Goal: Find specific page/section

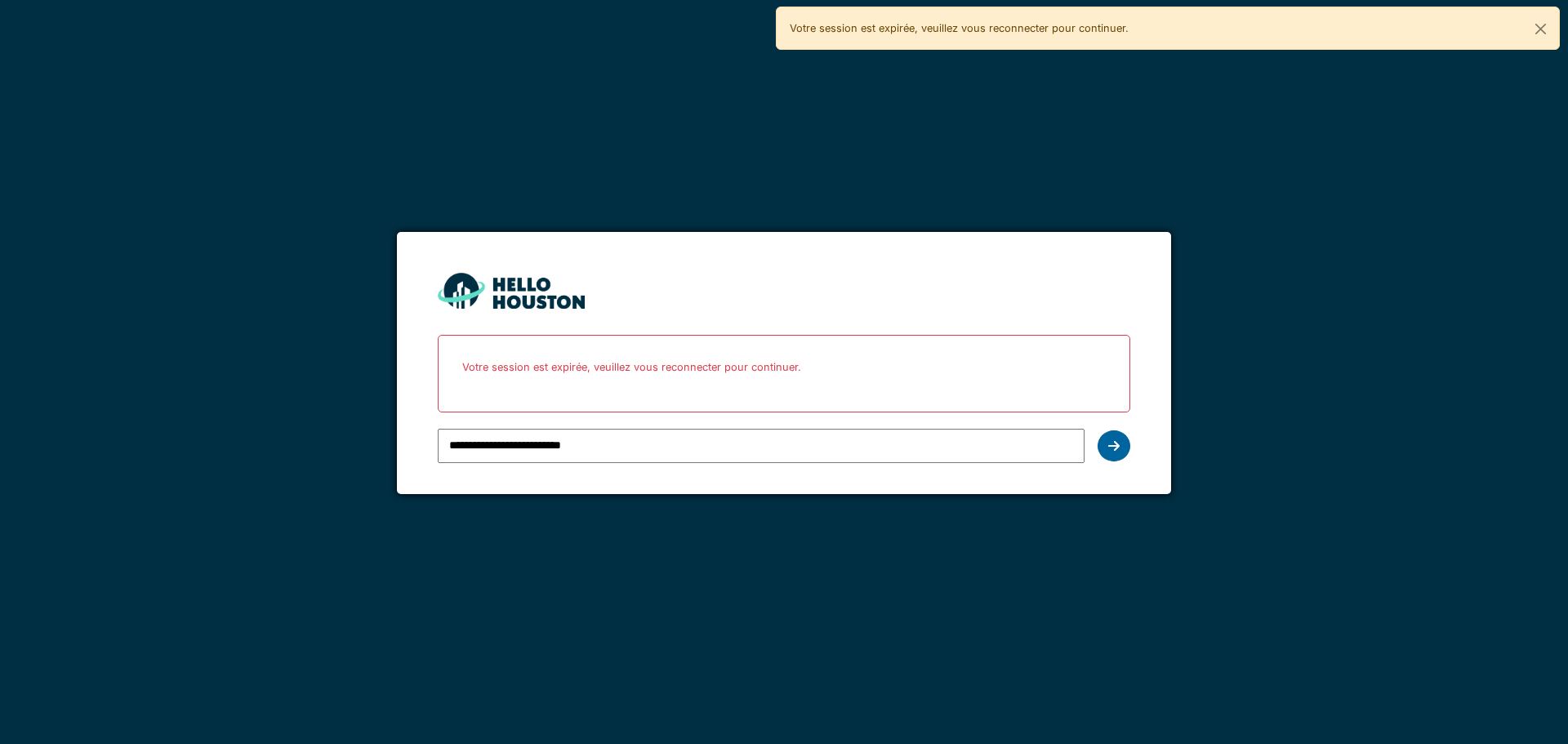
click at [1117, 446] on icon at bounding box center [1114, 445] width 12 height 13
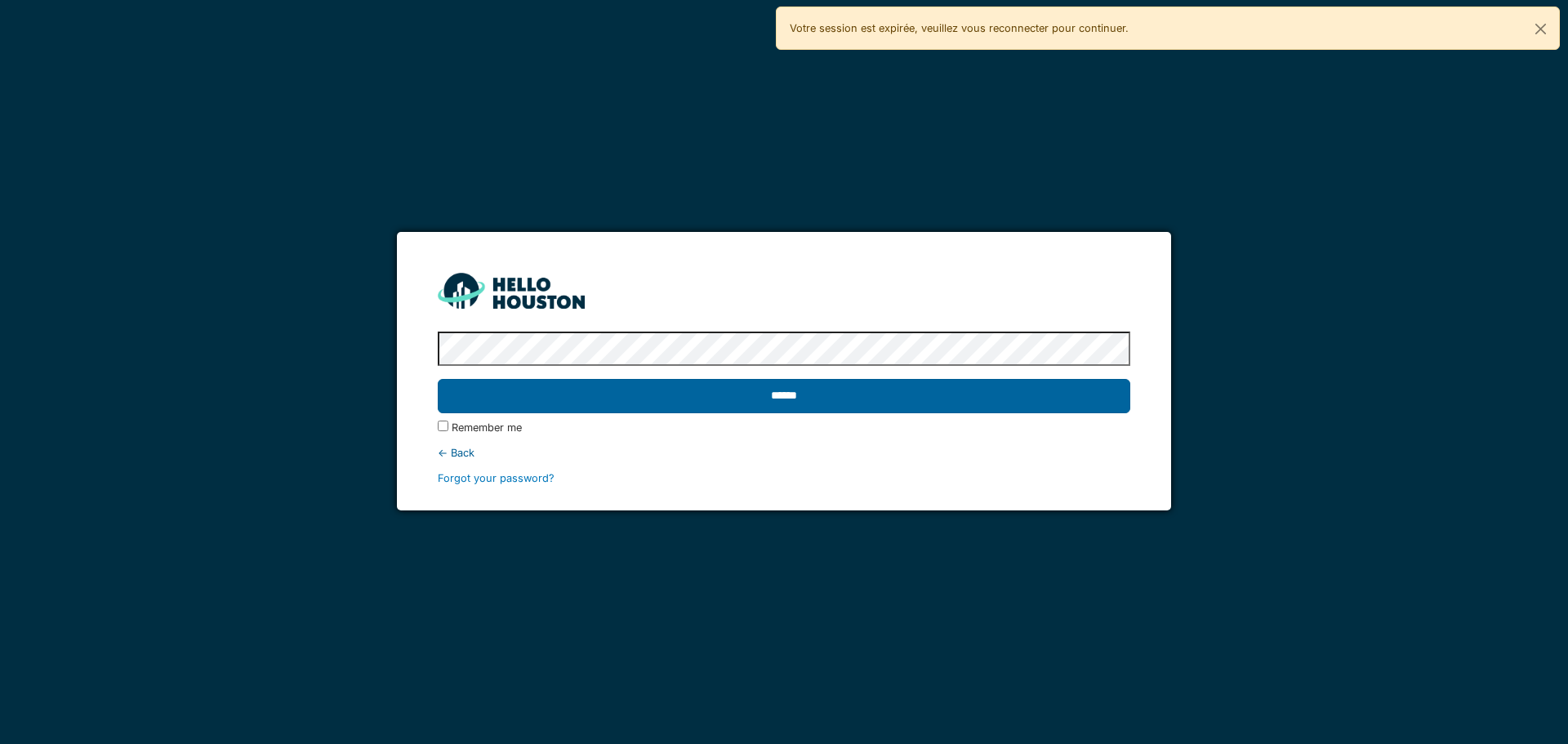
click at [489, 399] on input "******" at bounding box center [784, 396] width 692 height 34
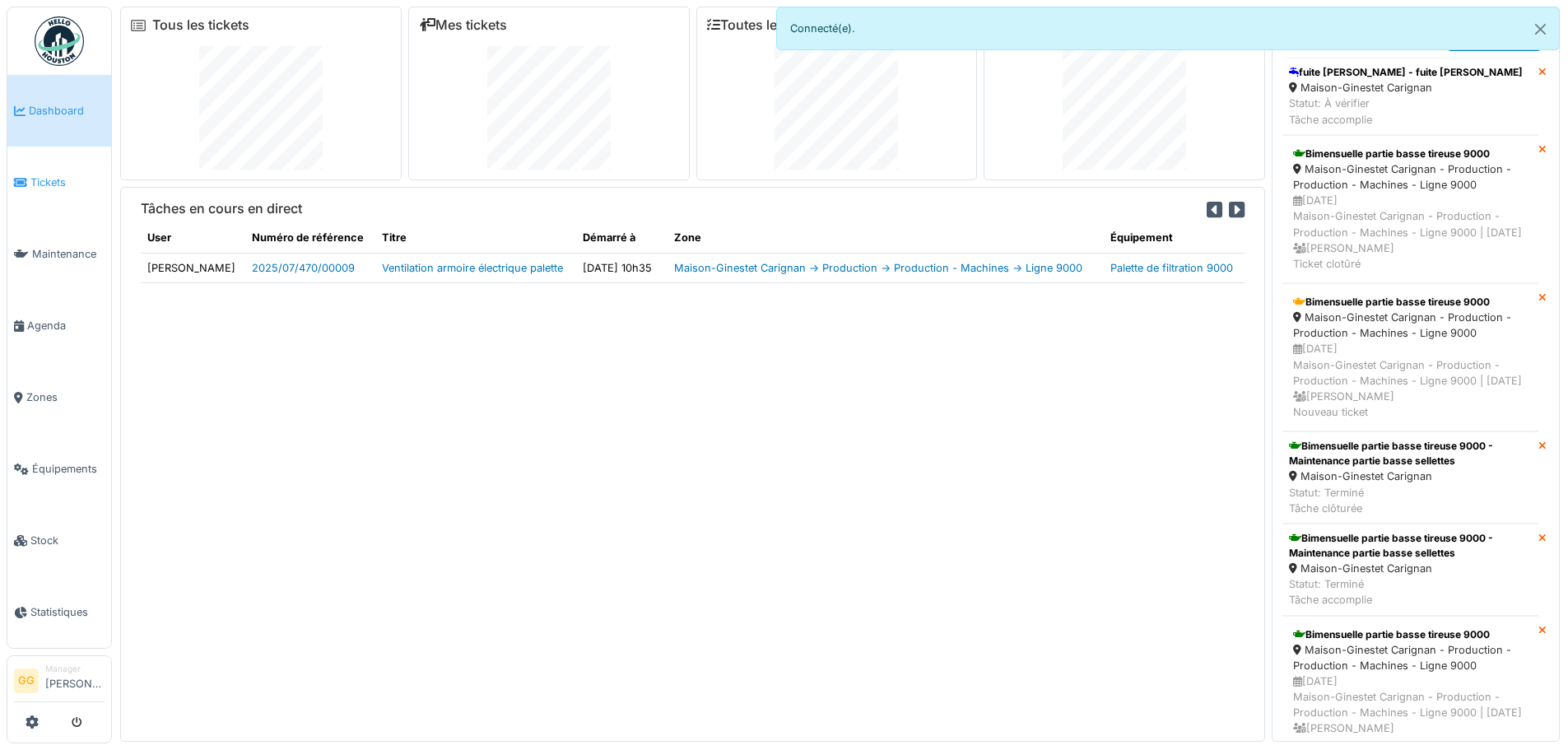
click at [46, 178] on span "Tickets" at bounding box center [67, 183] width 74 height 16
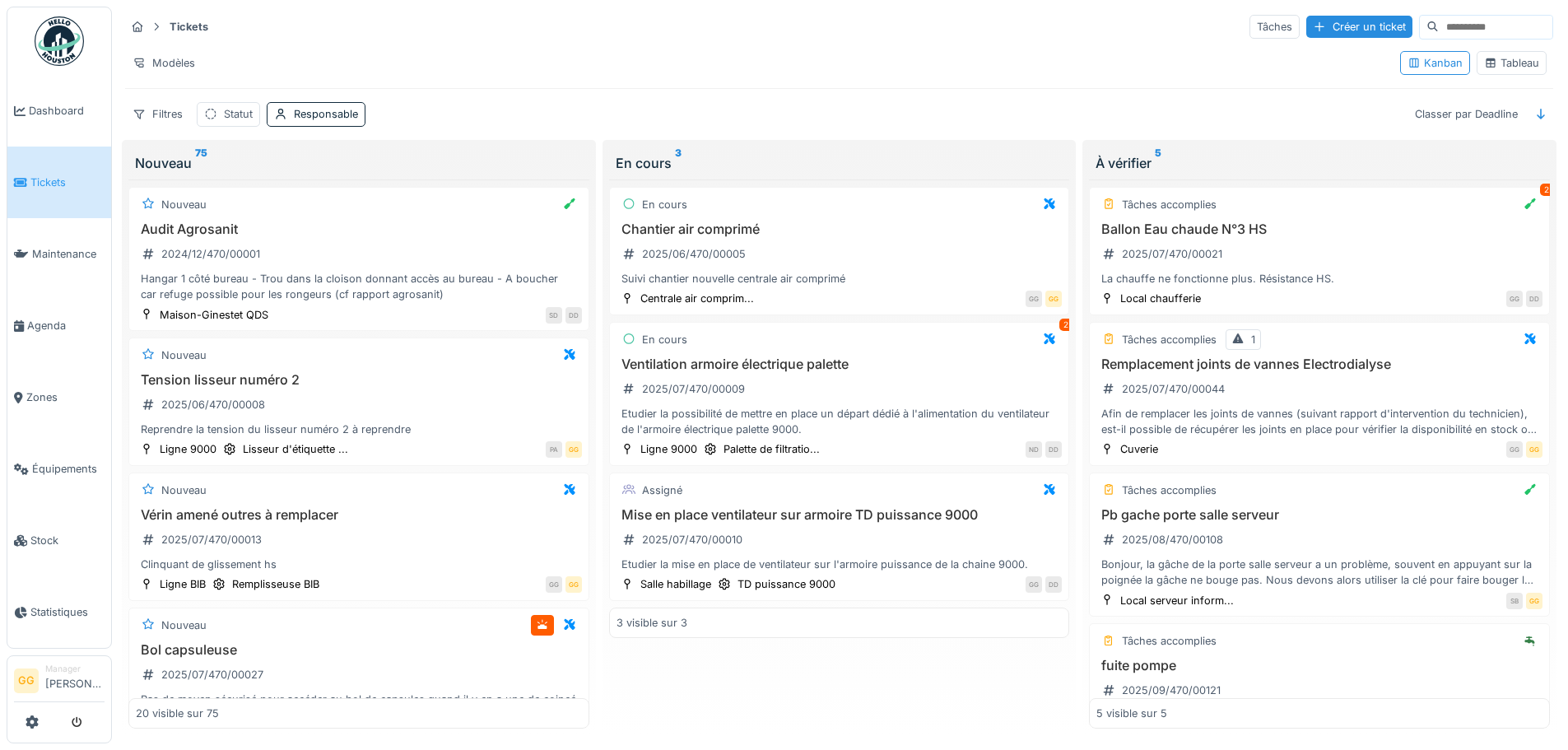
click at [1517, 61] on div "Tableau" at bounding box center [1512, 63] width 55 height 16
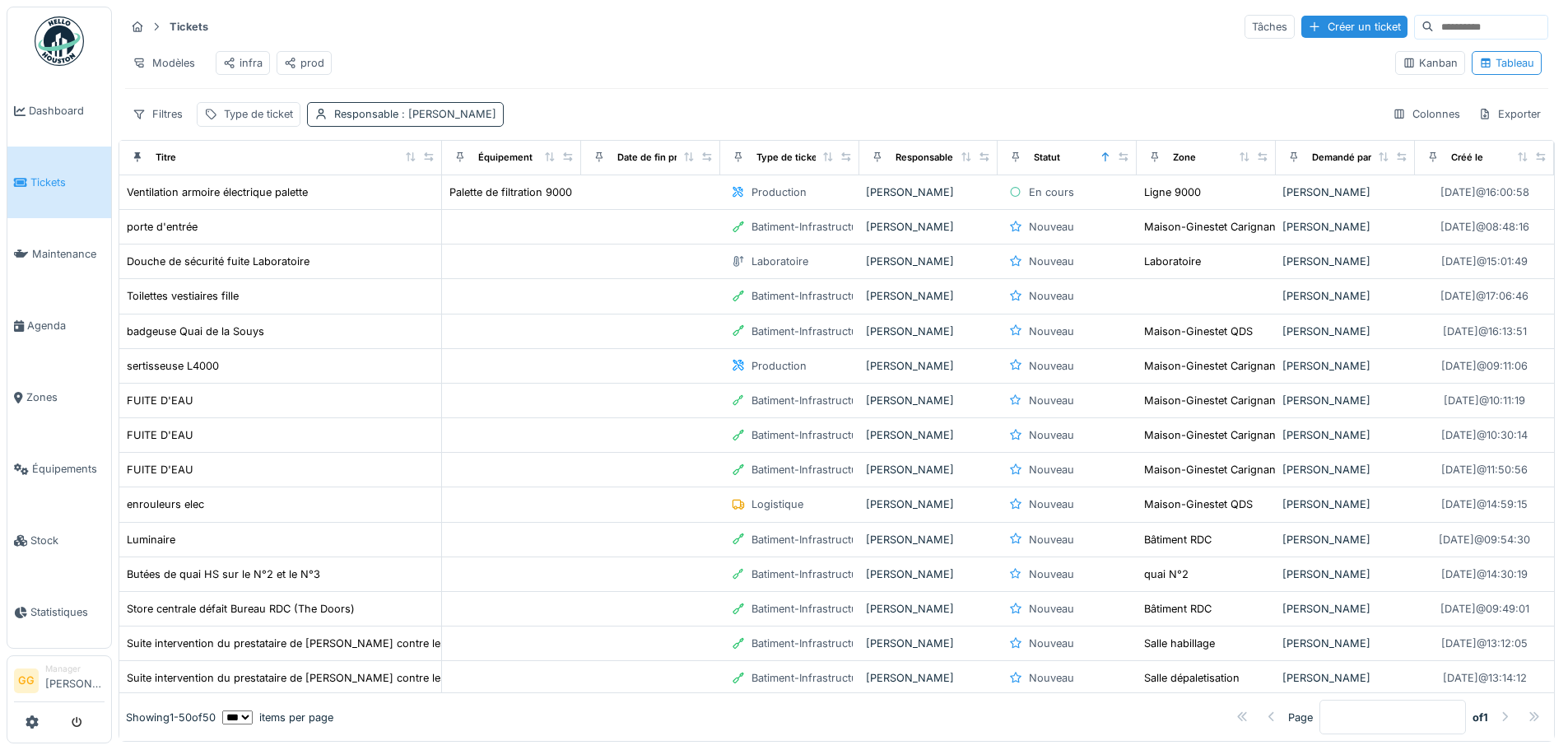
click at [376, 122] on div "Responsable : Didier Dupon" at bounding box center [415, 114] width 162 height 16
click at [428, 205] on icon at bounding box center [435, 206] width 15 height 12
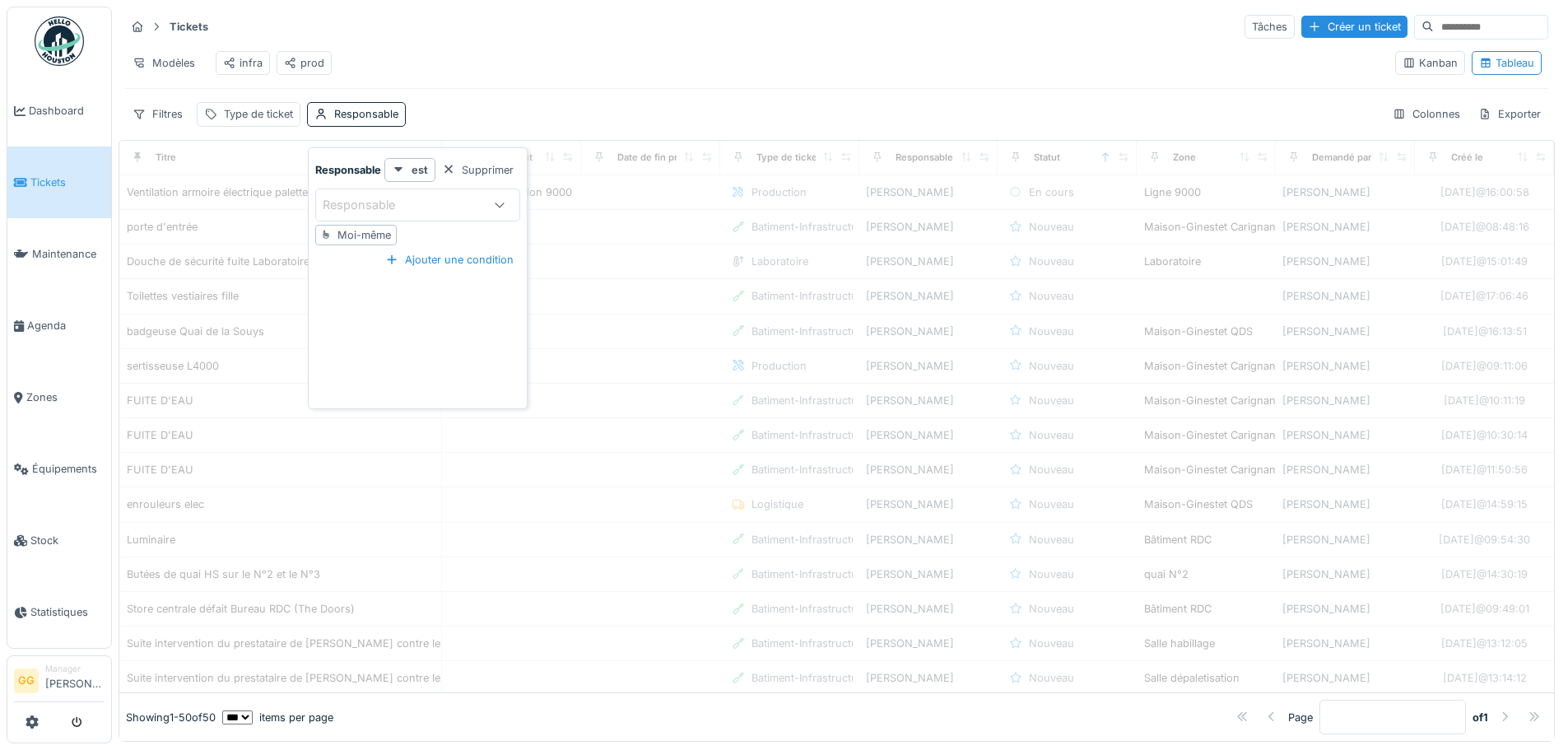
click at [517, 121] on div "Filtres Type de ticket Responsable Colonnes Exporter" at bounding box center [837, 114] width 1424 height 24
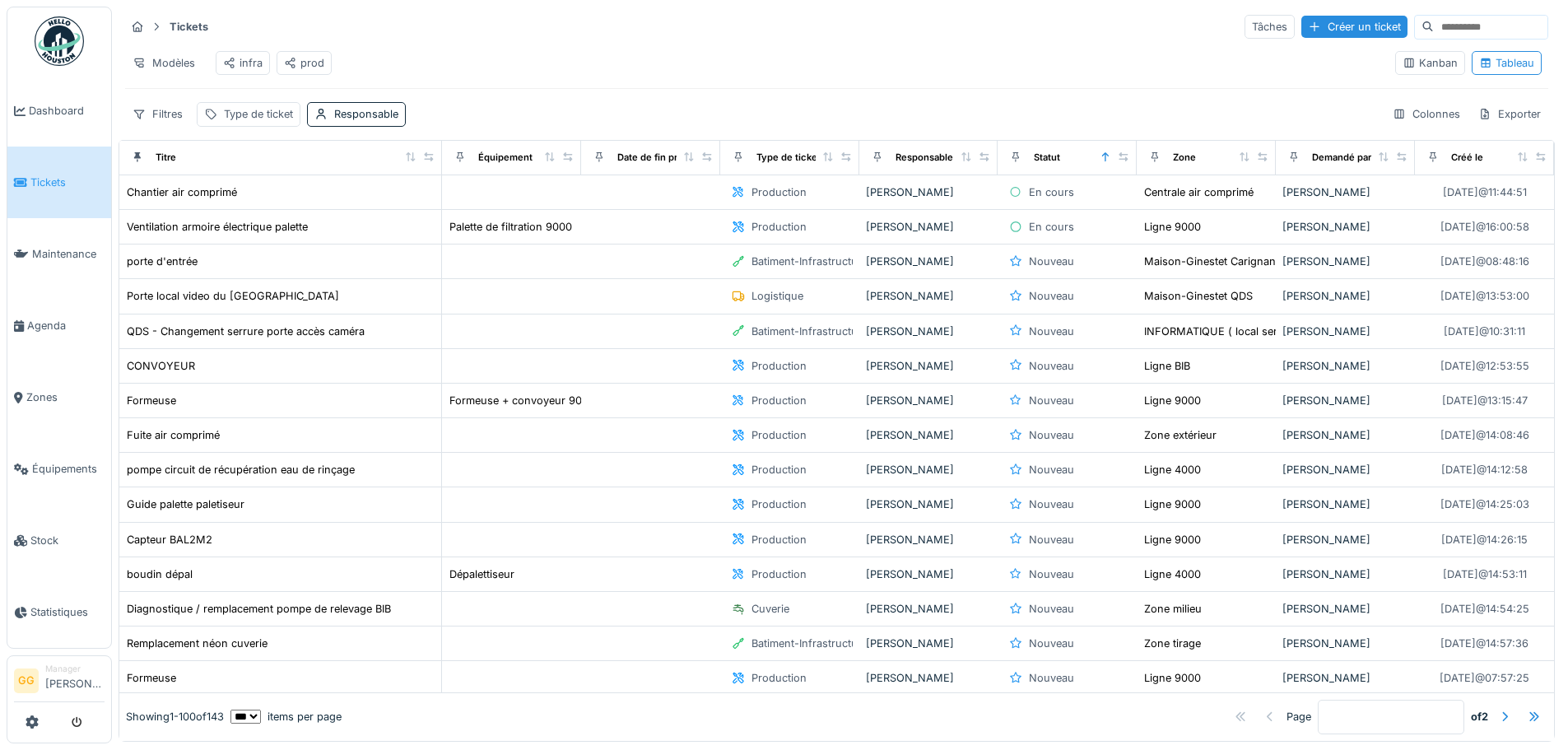
click at [699, 49] on div "Modèles infra prod" at bounding box center [754, 62] width 1257 height 37
click at [79, 175] on span "Tickets" at bounding box center [67, 183] width 74 height 16
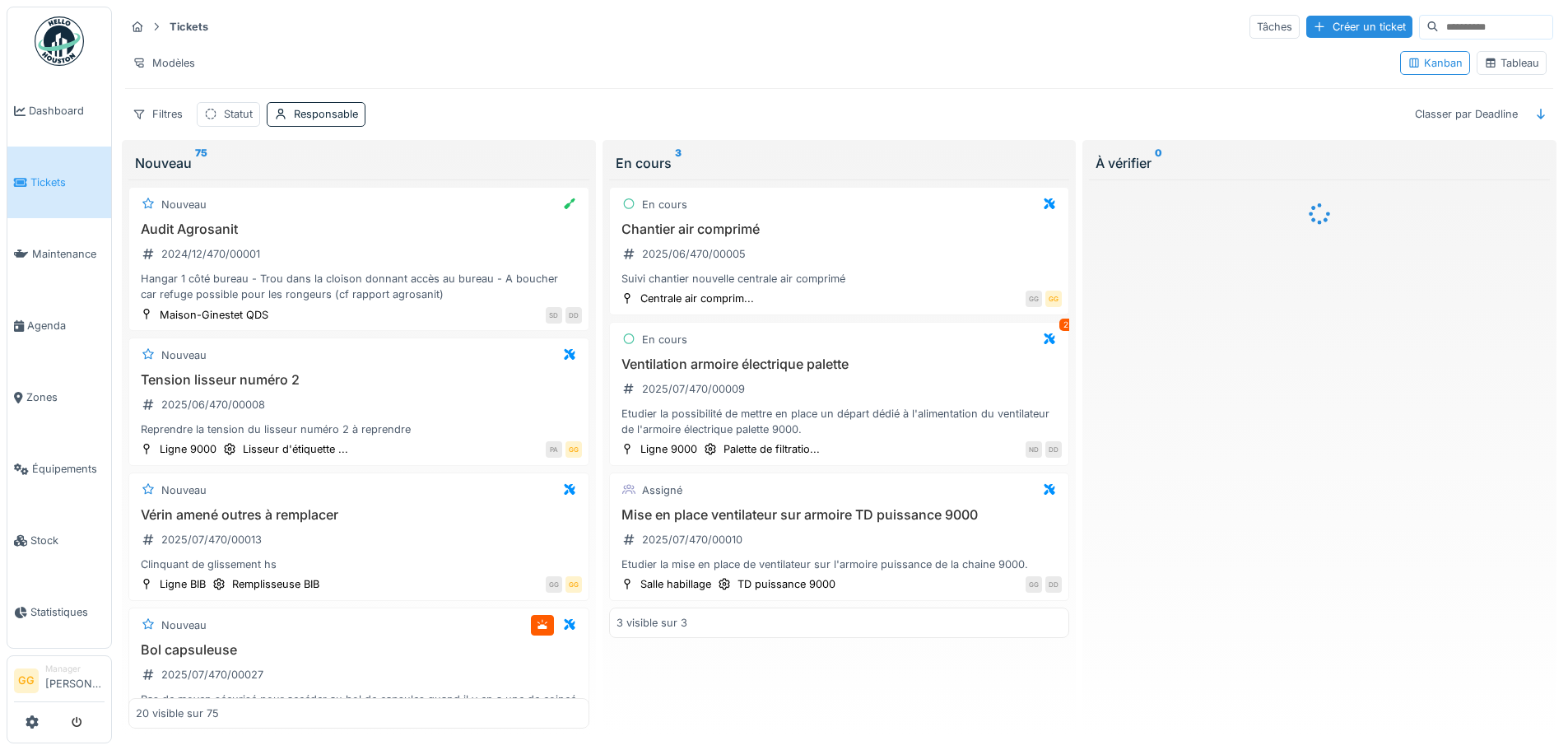
click at [1513, 51] on div "Tableau" at bounding box center [1512, 63] width 70 height 24
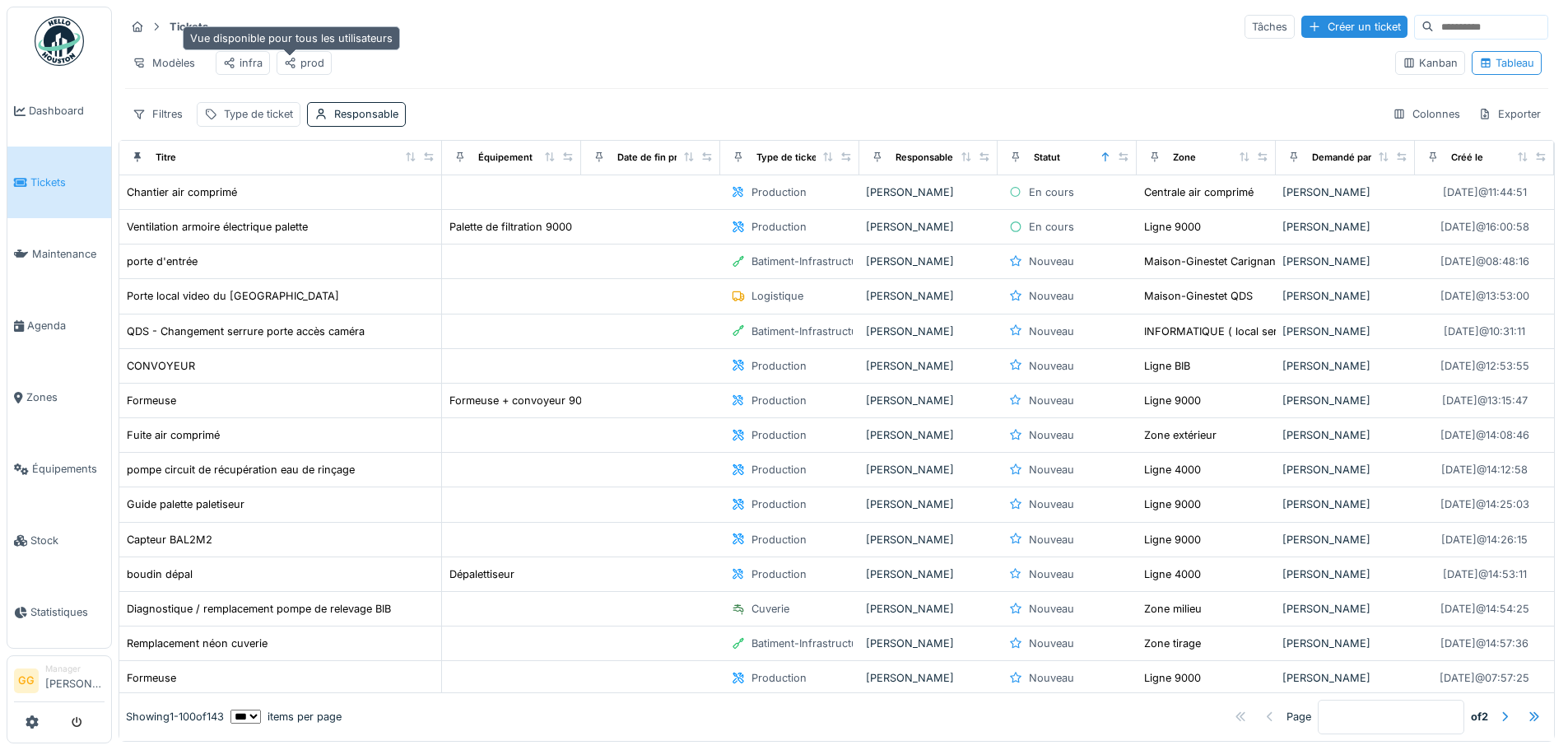
click at [289, 70] on div at bounding box center [289, 63] width 13 height 16
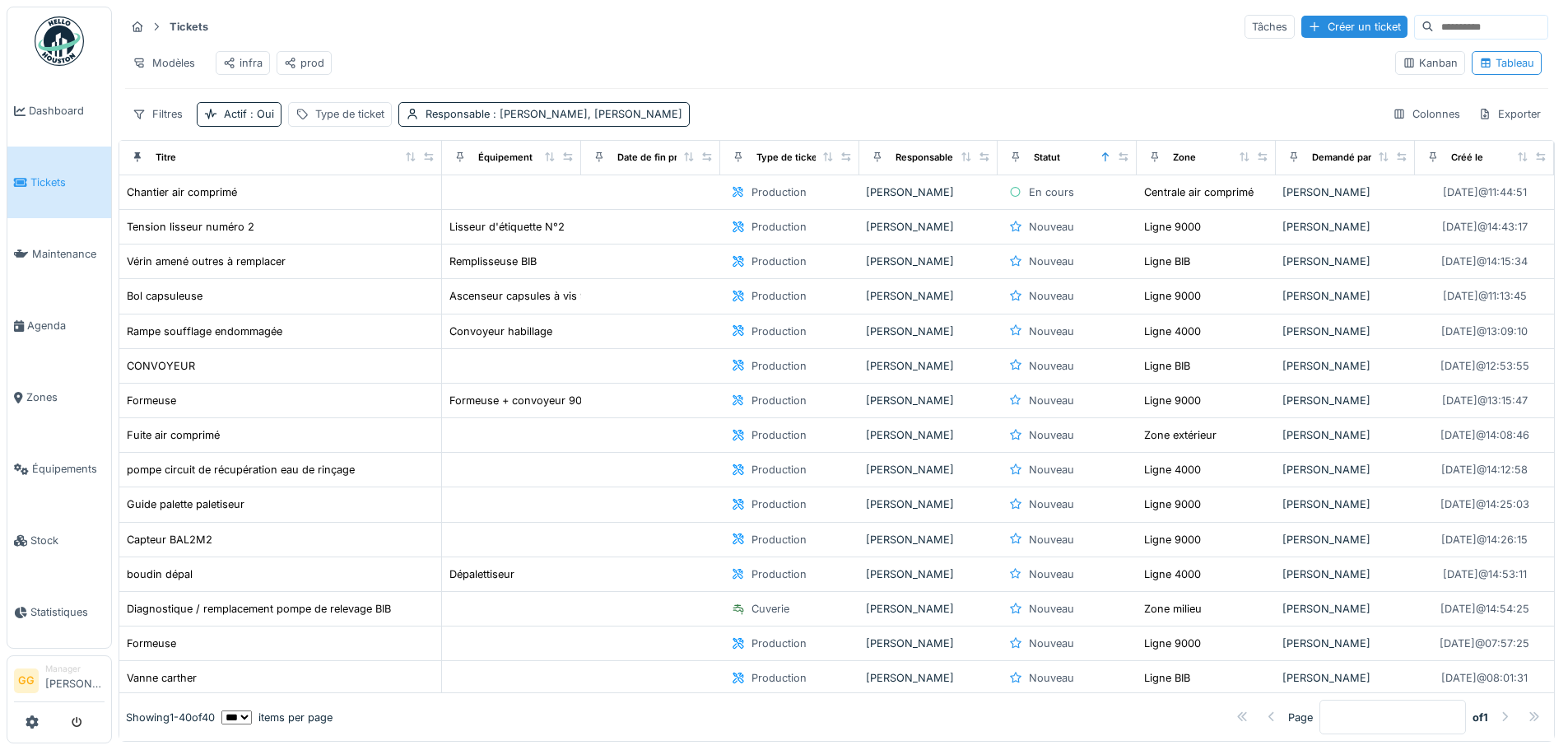
click at [1478, 167] on div "Créé le" at bounding box center [1484, 157] width 125 height 21
click at [1518, 161] on icon at bounding box center [1524, 156] width 12 height 9
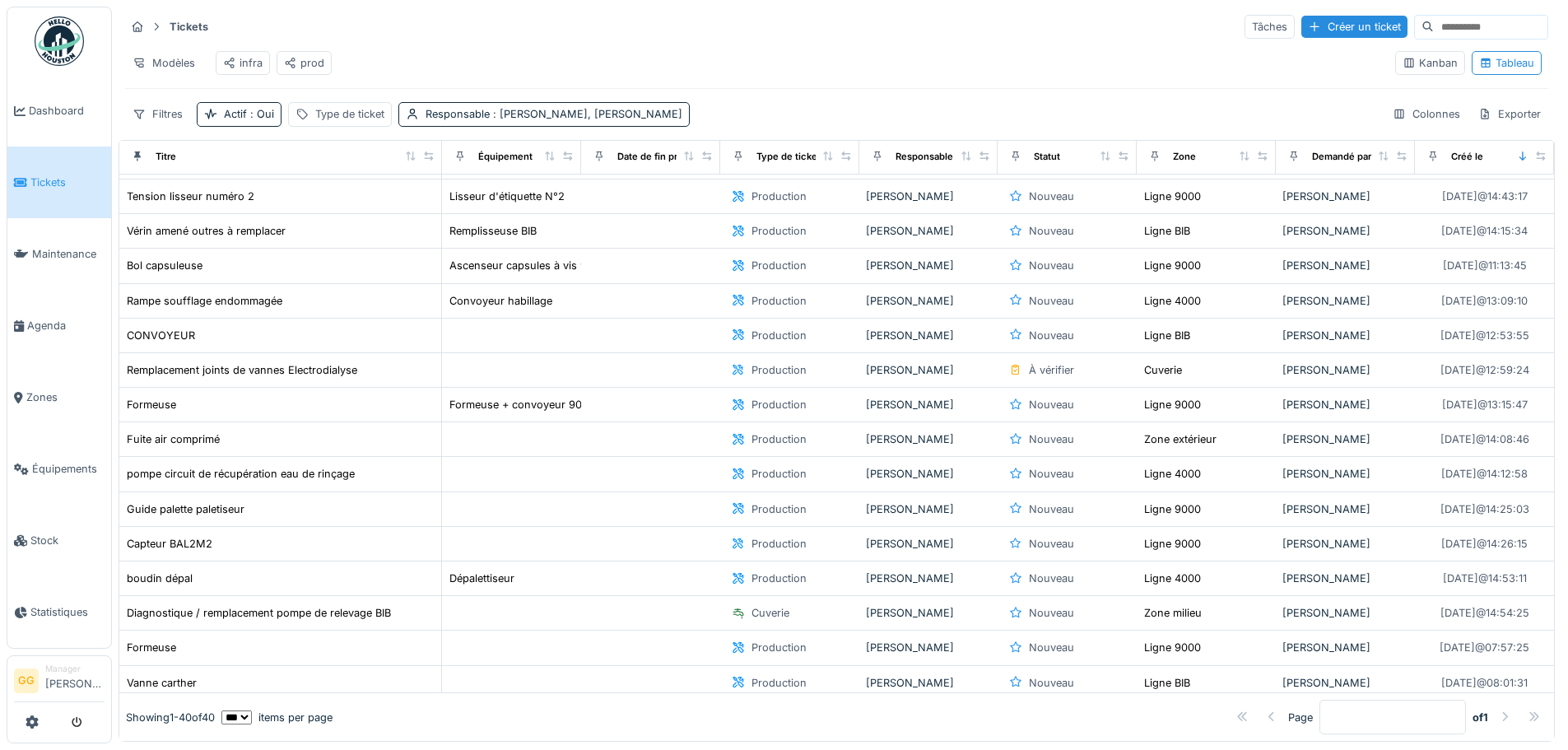
scroll to position [82, 0]
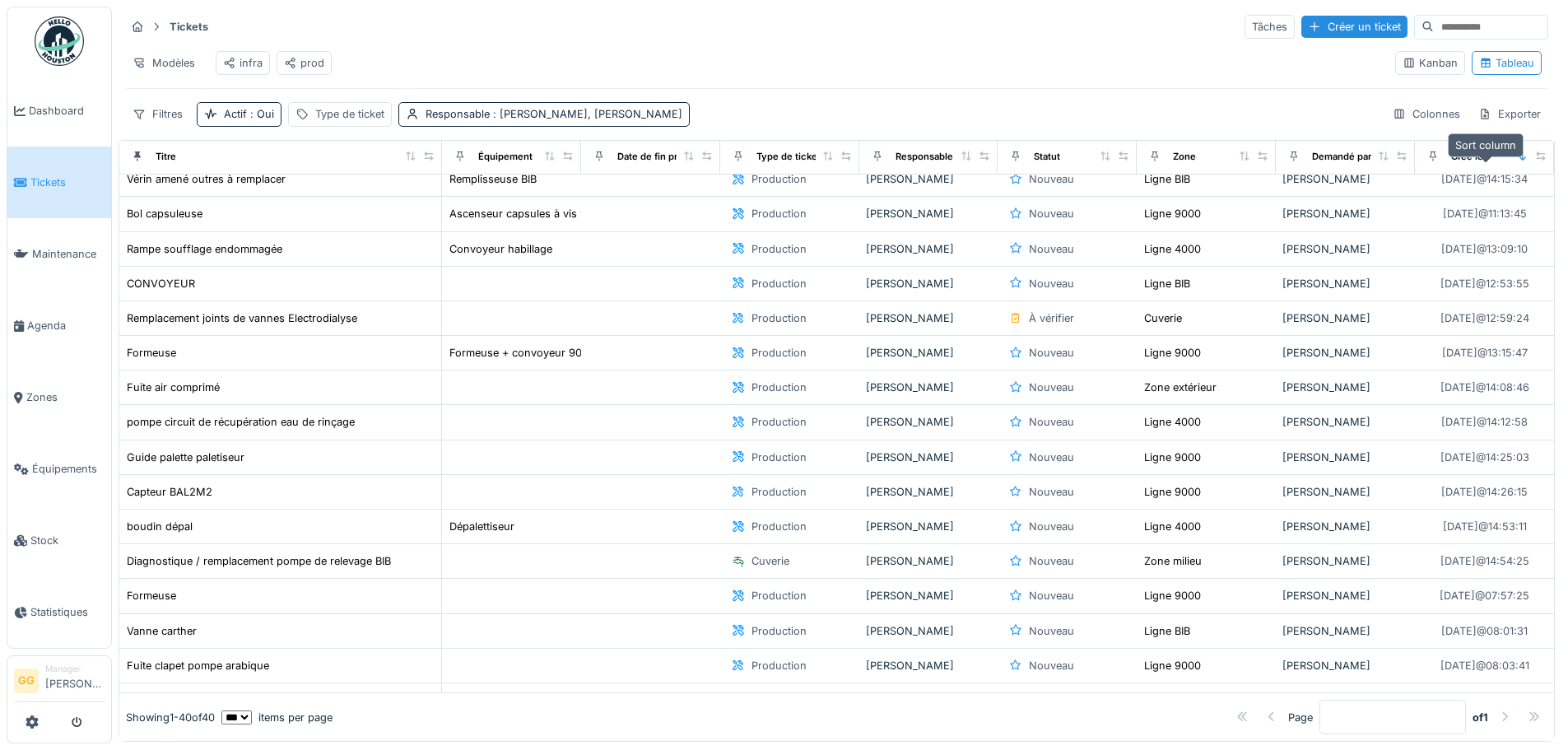
click at [1518, 160] on icon at bounding box center [1524, 155] width 12 height 9
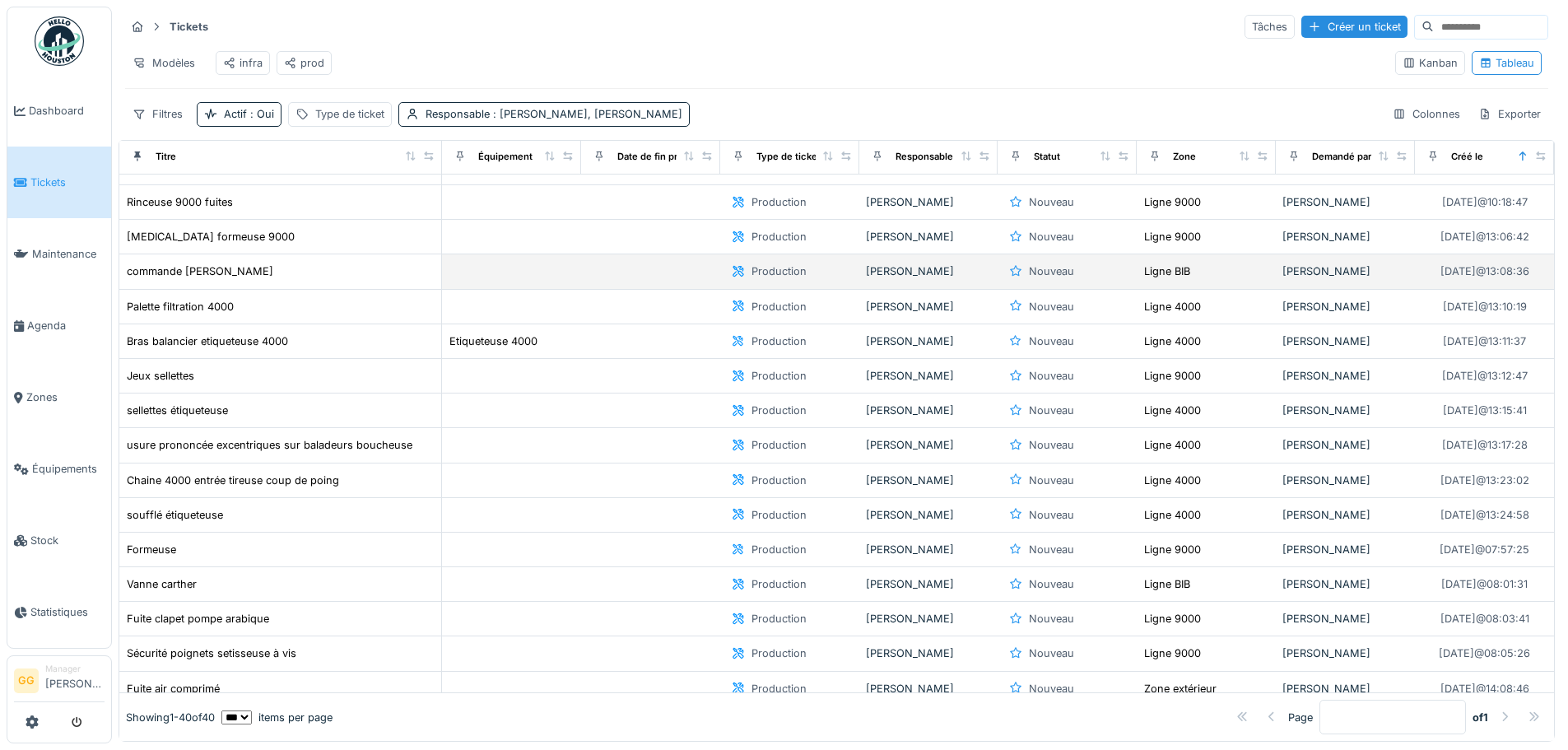
scroll to position [412, 0]
